Goal: Find specific page/section: Find specific page/section

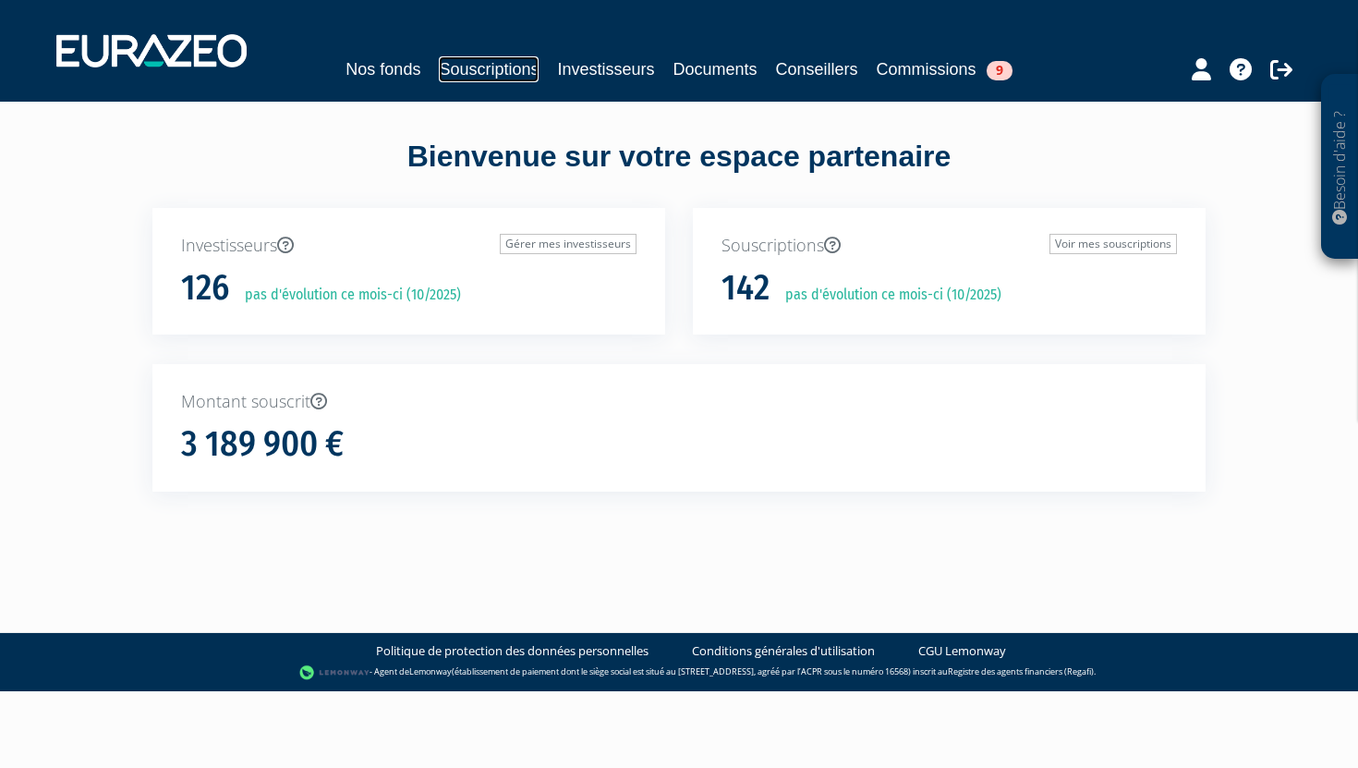
click at [508, 71] on link "Souscriptions" at bounding box center [489, 69] width 100 height 26
click at [479, 75] on link "Souscriptions" at bounding box center [489, 69] width 100 height 26
click at [501, 67] on link "Souscriptions" at bounding box center [489, 69] width 100 height 26
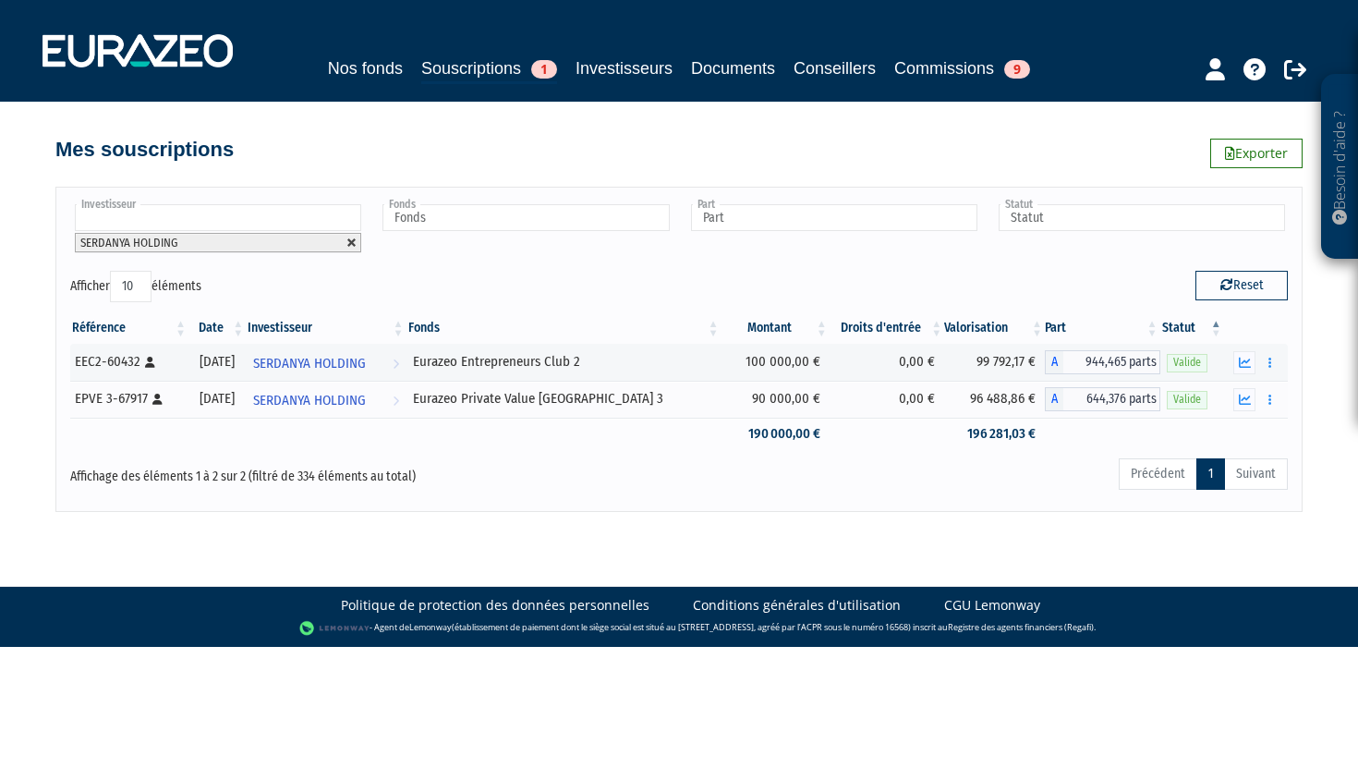
click at [352, 247] on link at bounding box center [352, 242] width 11 height 11
type input "Investisseur"
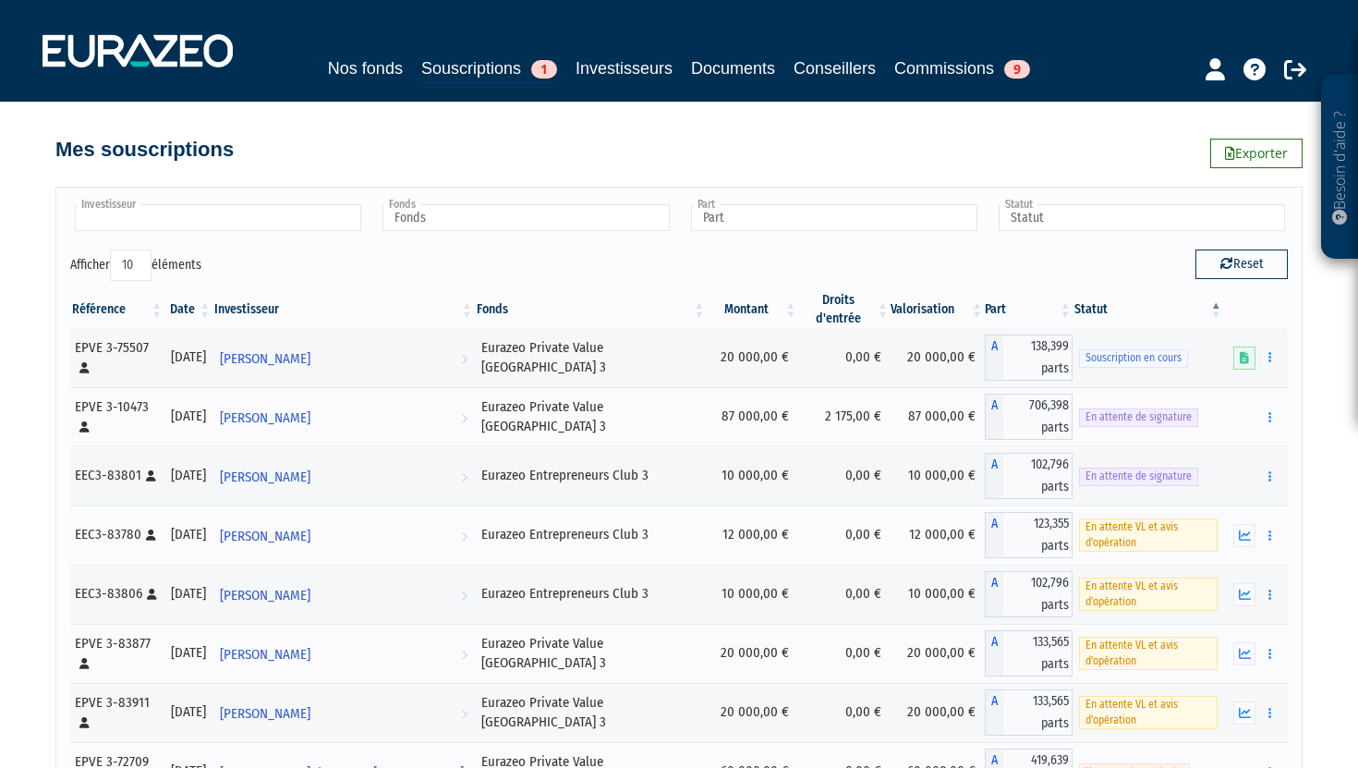
click at [293, 220] on input "text" at bounding box center [218, 217] width 286 height 27
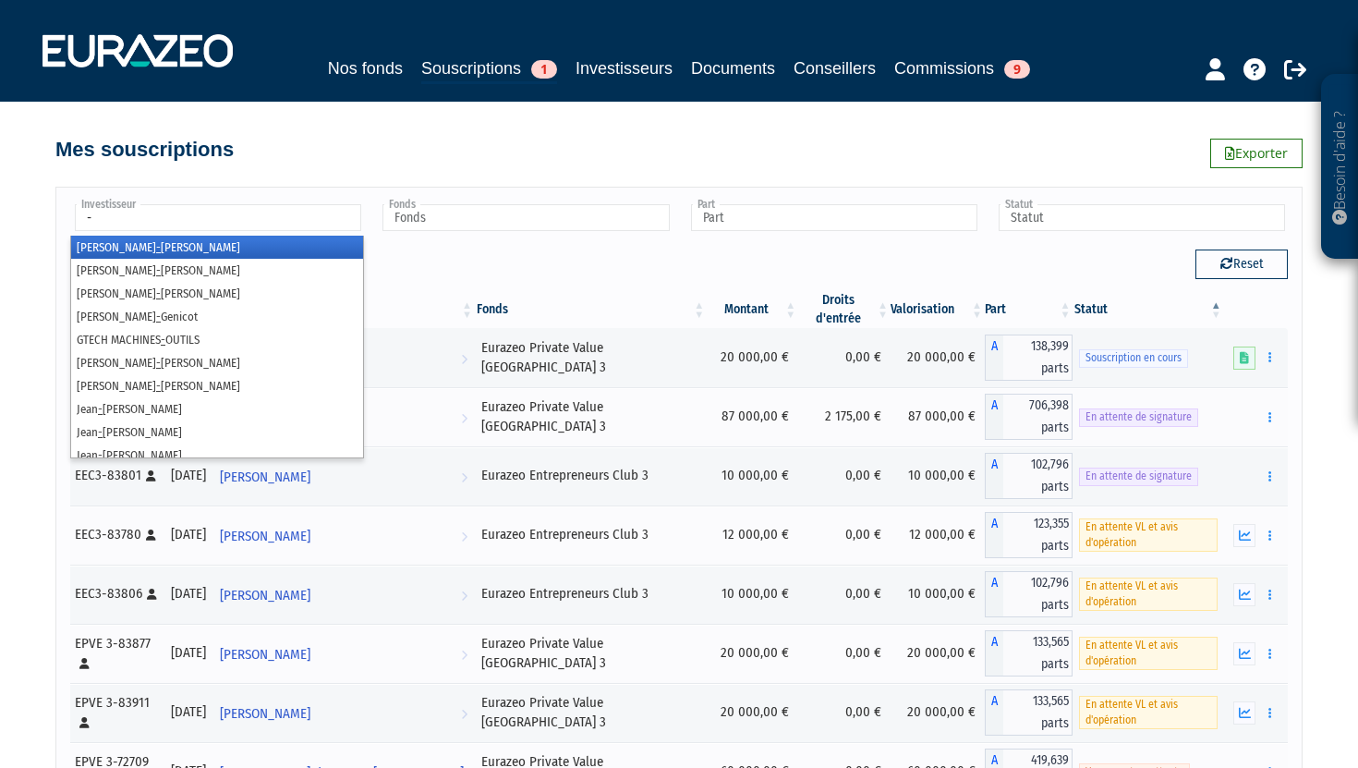
type input "Investisseur"
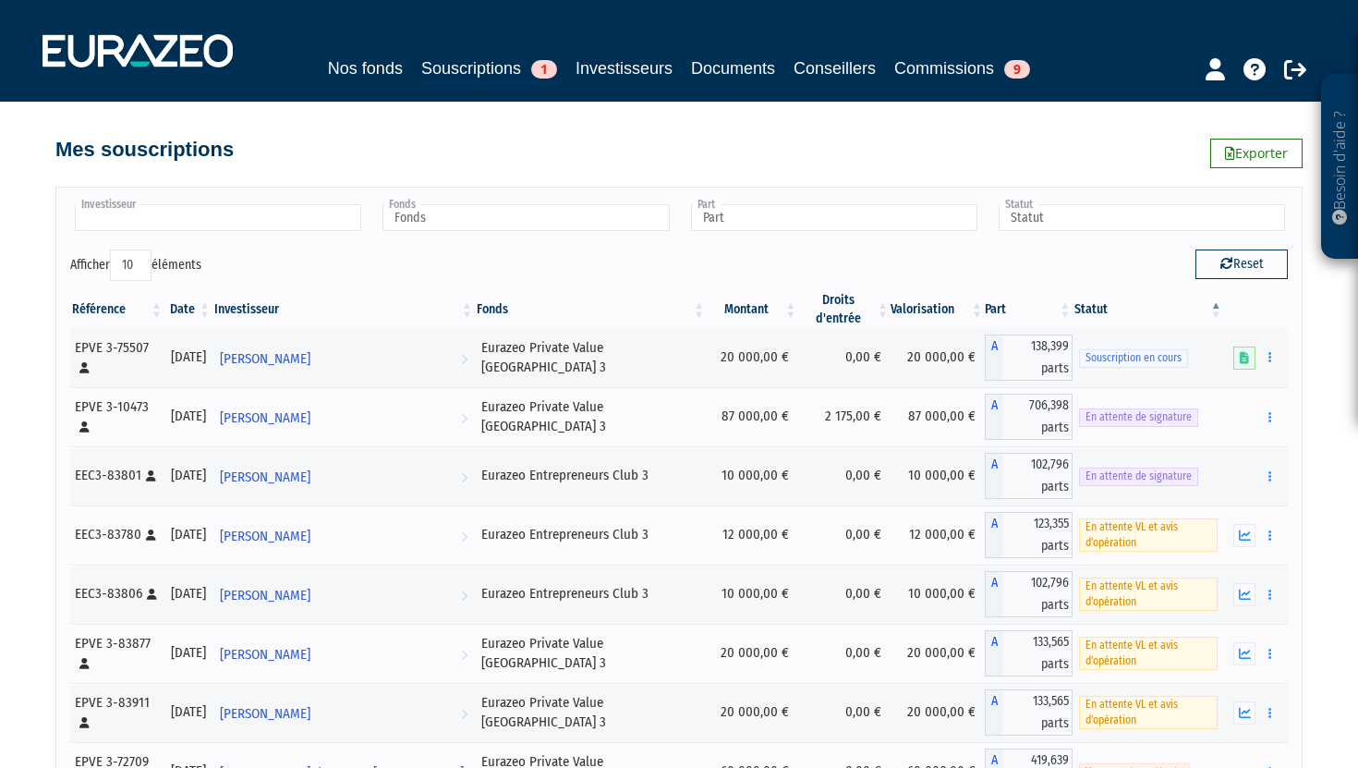
click at [239, 227] on input "text" at bounding box center [218, 217] width 286 height 27
type input "valorin"
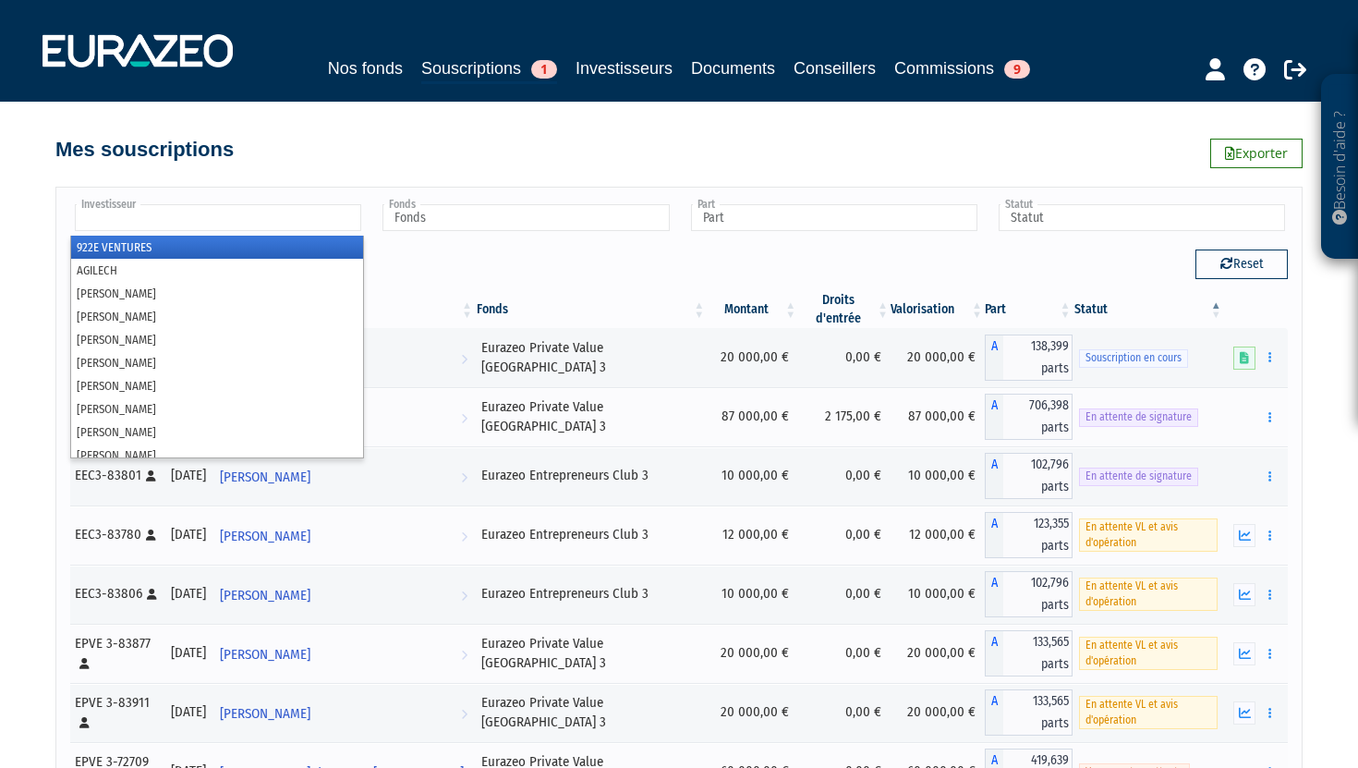
type input "Investisseur"
click at [208, 219] on input "text" at bounding box center [218, 217] width 286 height 27
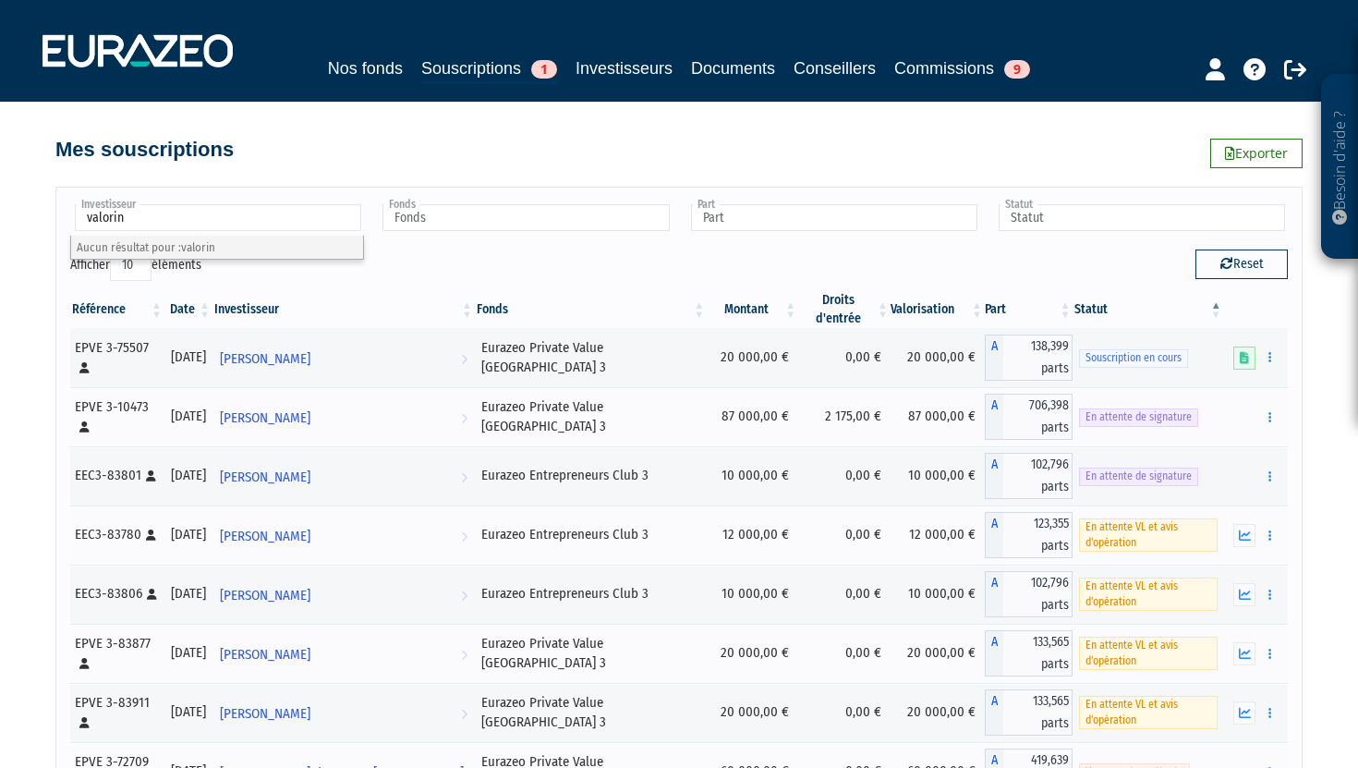
type input "valorine"
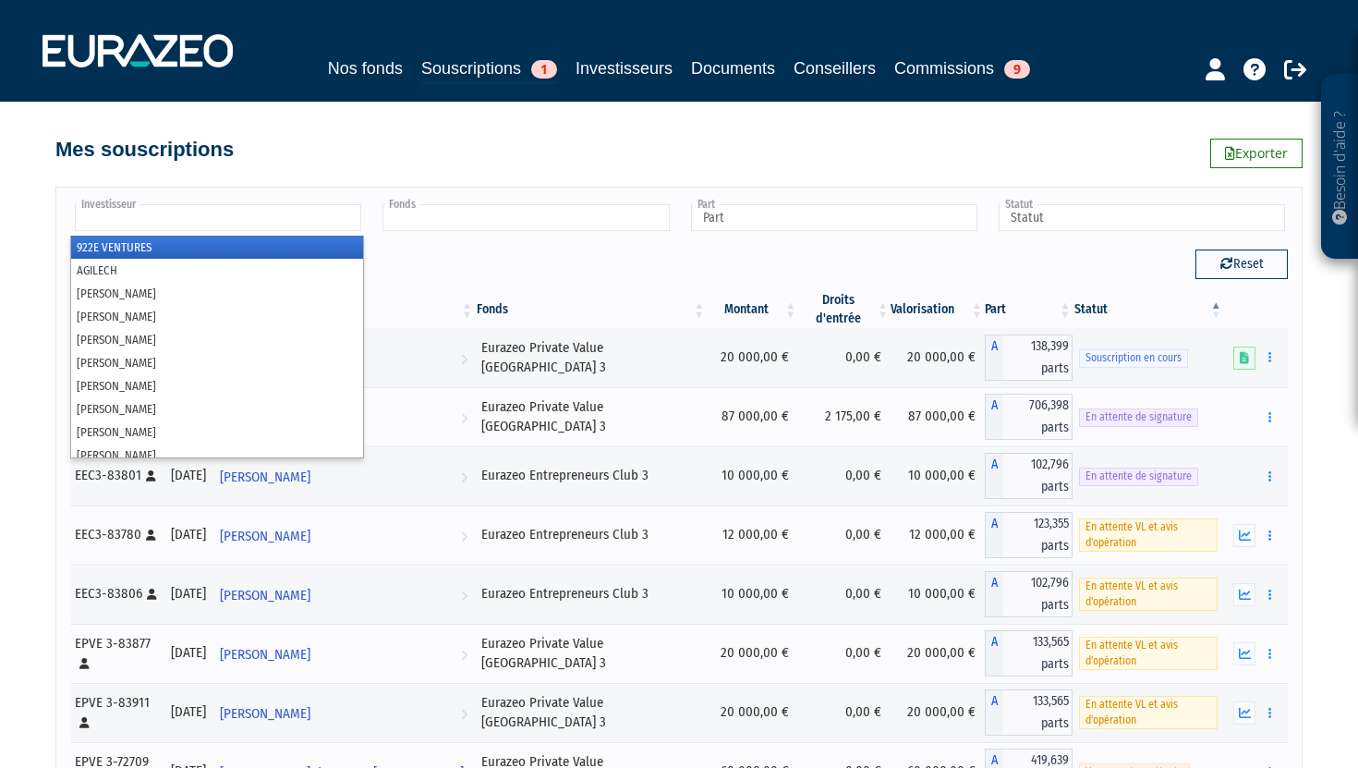
click at [480, 225] on input "text" at bounding box center [526, 217] width 286 height 27
type input "Investisseur"
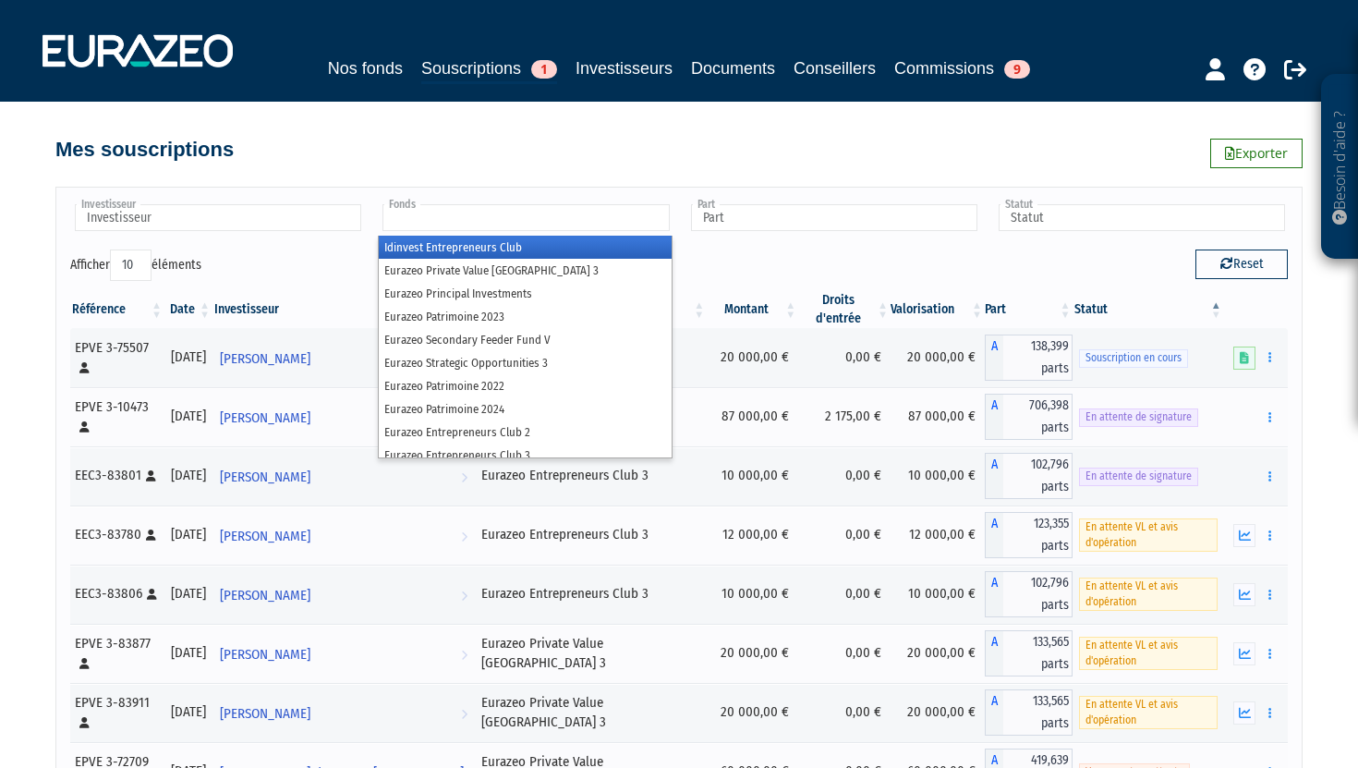
click at [495, 184] on div "Investisseur 922E VENTURES AGILECH ARTHUR VEITH Adam Smith Adriaan DETAVERNIER …" at bounding box center [678, 590] width 1053 height 845
type input "Fonds"
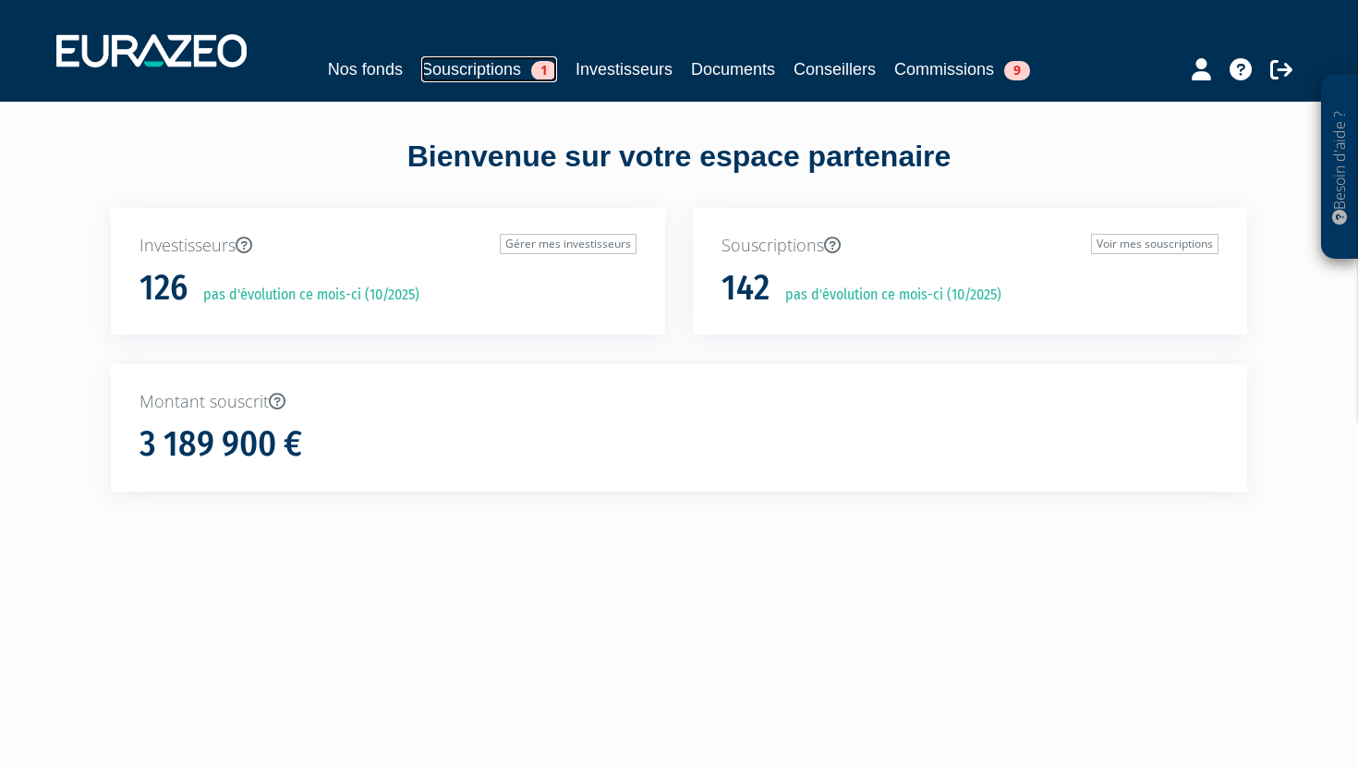
click at [463, 71] on link "Souscriptions 1" at bounding box center [489, 69] width 136 height 26
